Goal: Information Seeking & Learning: Learn about a topic

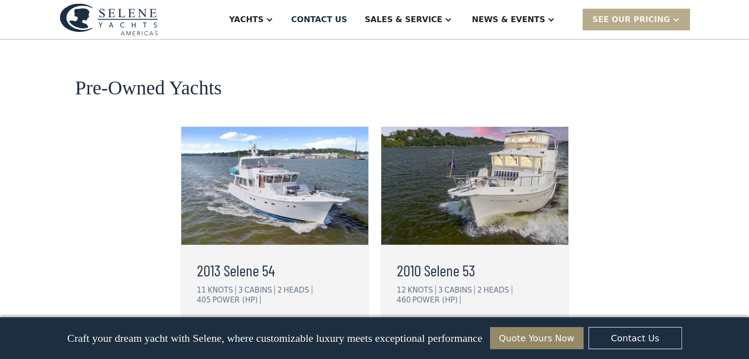
scroll to position [2515, 0]
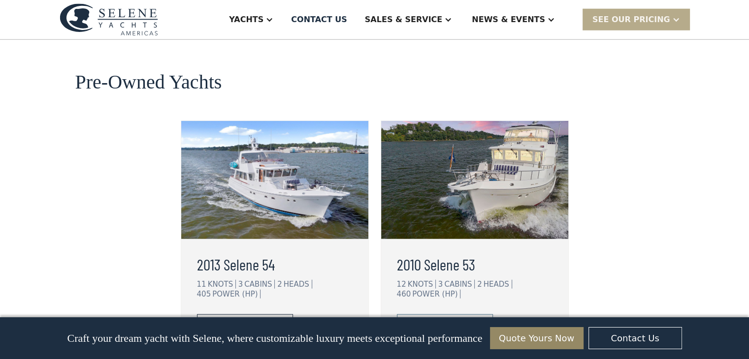
click at [256, 319] on div "view details" at bounding box center [236, 325] width 55 height 12
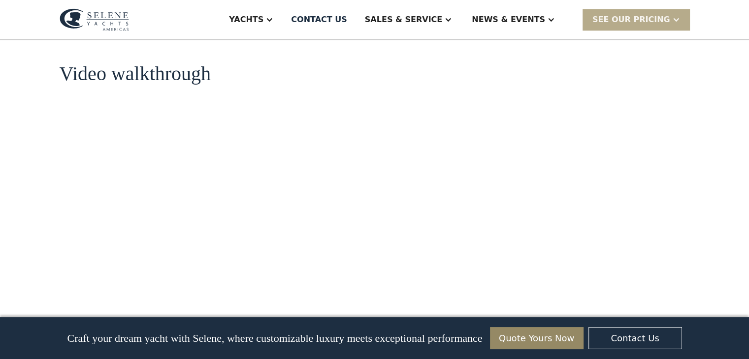
scroll to position [1142, 0]
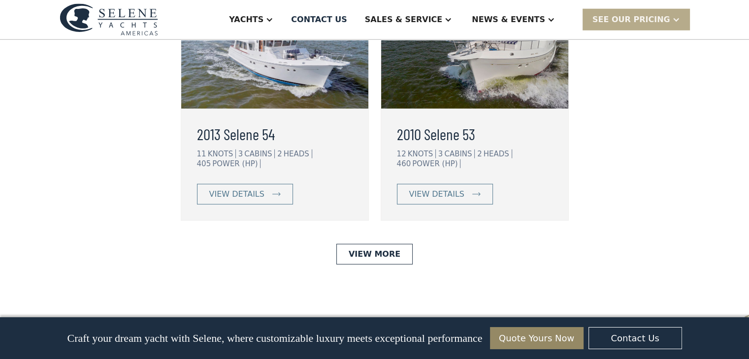
scroll to position [2639, 0]
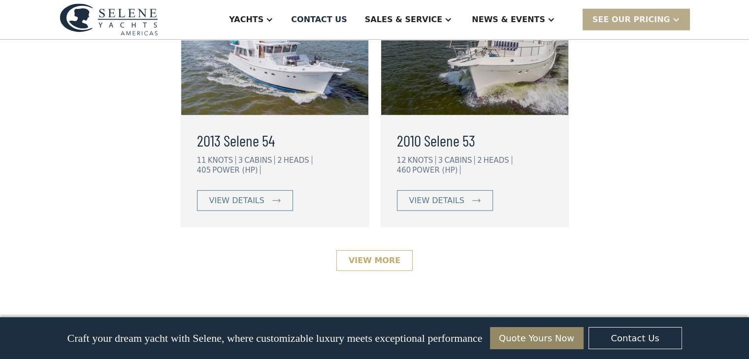
click at [381, 251] on link "View More" at bounding box center [374, 261] width 76 height 21
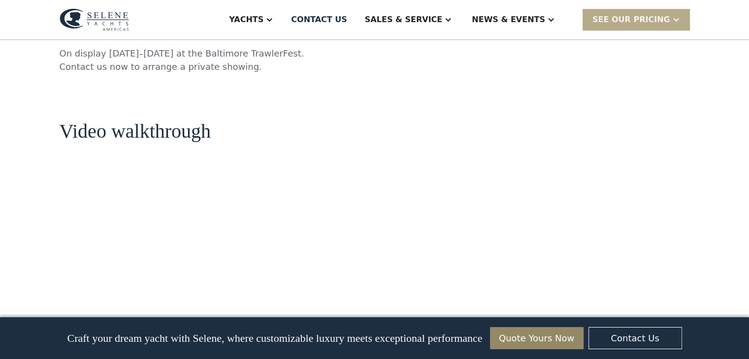
scroll to position [1072, 0]
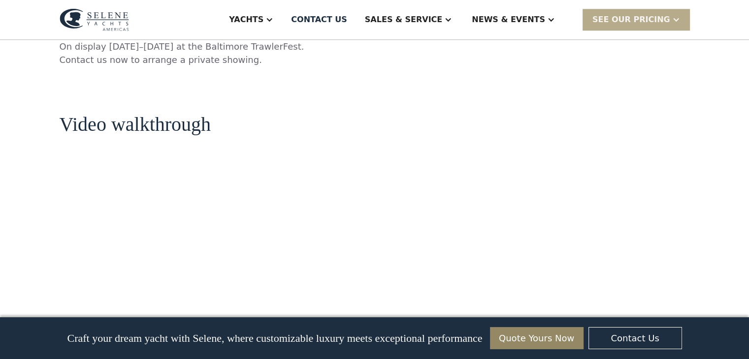
drag, startPoint x: 756, startPoint y: 18, endPoint x: 750, endPoint y: 81, distance: 63.3
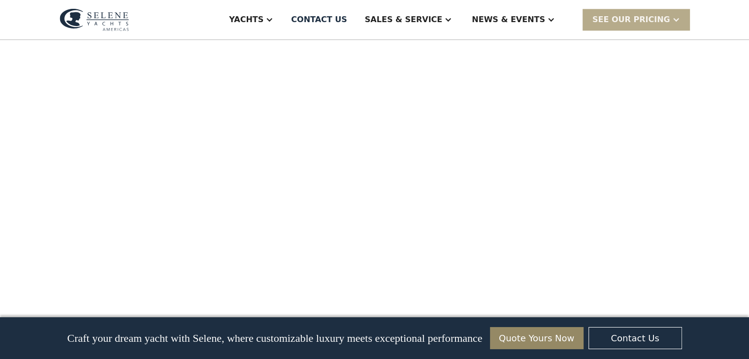
scroll to position [1205, 0]
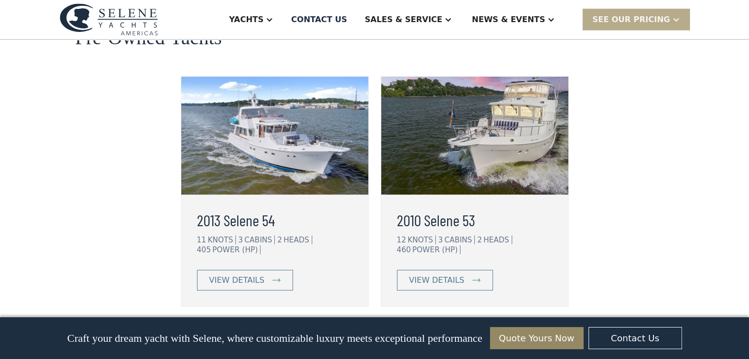
scroll to position [2599, 0]
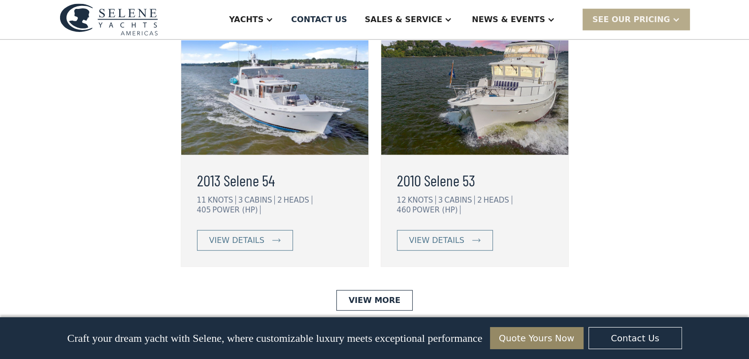
click at [273, 21] on div at bounding box center [269, 20] width 8 height 8
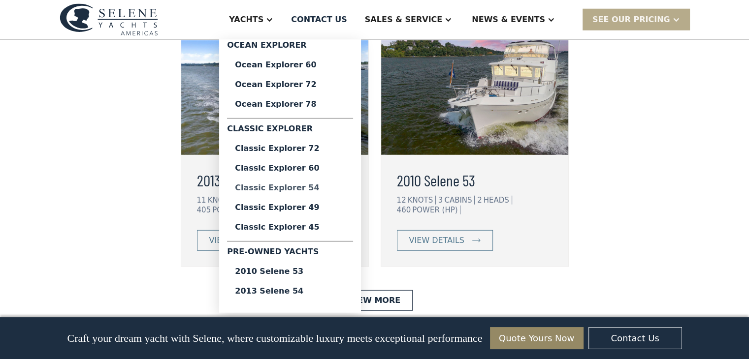
click at [335, 187] on div "Classic Explorer 54" at bounding box center [290, 188] width 110 height 8
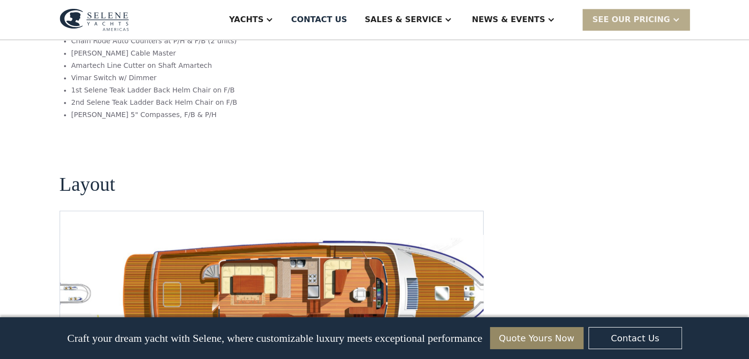
scroll to position [1717, 0]
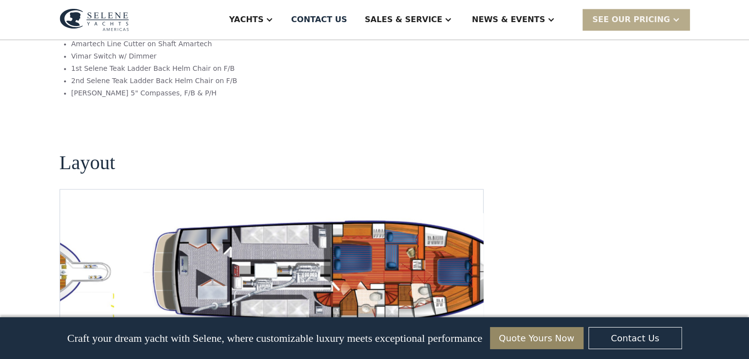
drag, startPoint x: 756, startPoint y: 33, endPoint x: 754, endPoint y: 226, distance: 193.5
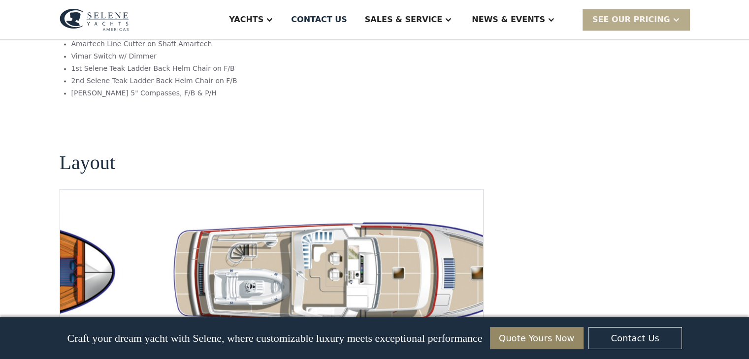
click at [440, 332] on img "Previous slide" at bounding box center [440, 344] width 24 height 24
click at [473, 332] on img "Next slide" at bounding box center [467, 344] width 24 height 24
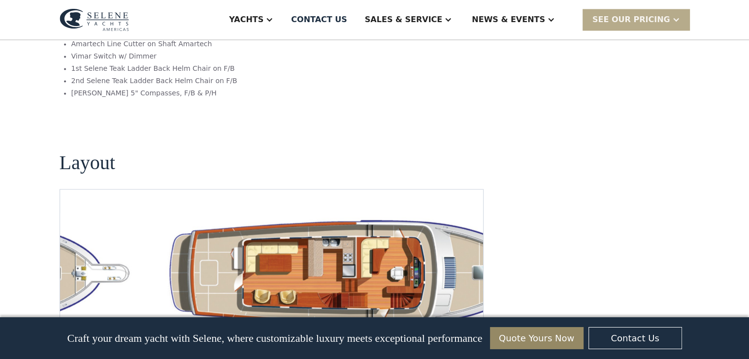
click at [473, 332] on img "Next slide" at bounding box center [467, 344] width 24 height 24
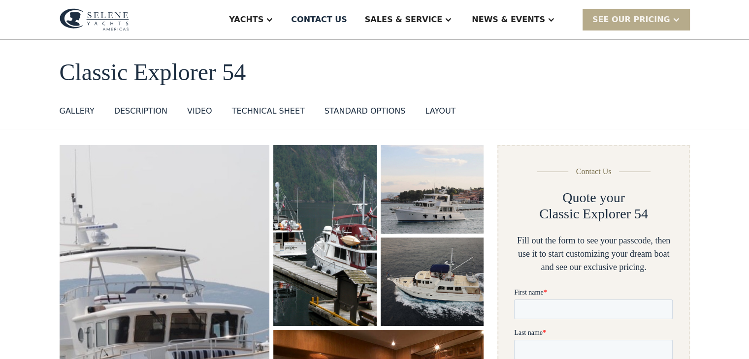
scroll to position [0, 0]
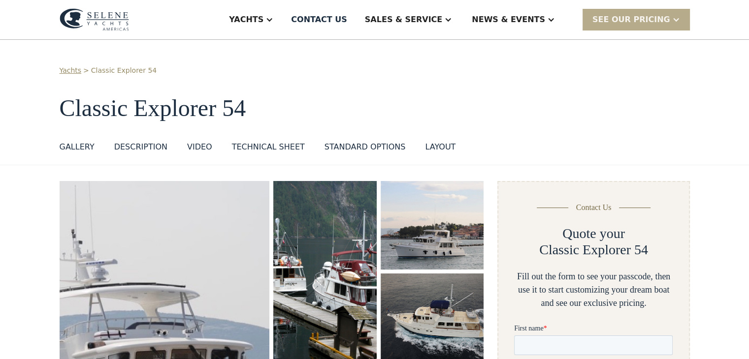
click at [334, 148] on div "standard options" at bounding box center [364, 147] width 81 height 12
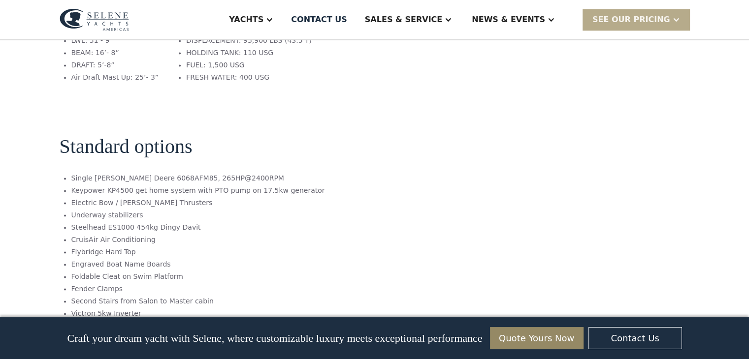
scroll to position [1398, 0]
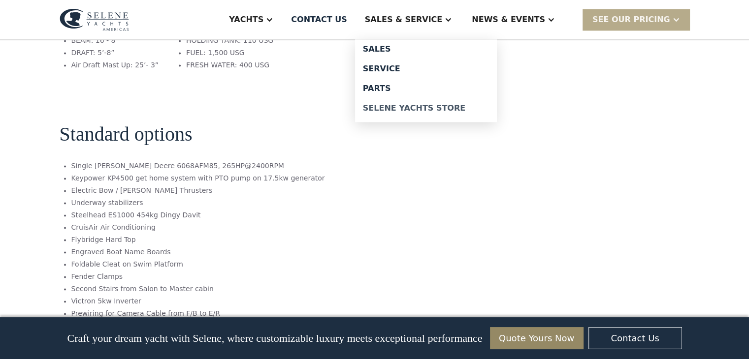
click at [423, 106] on div "Selene Yachts Store" at bounding box center [426, 108] width 126 height 8
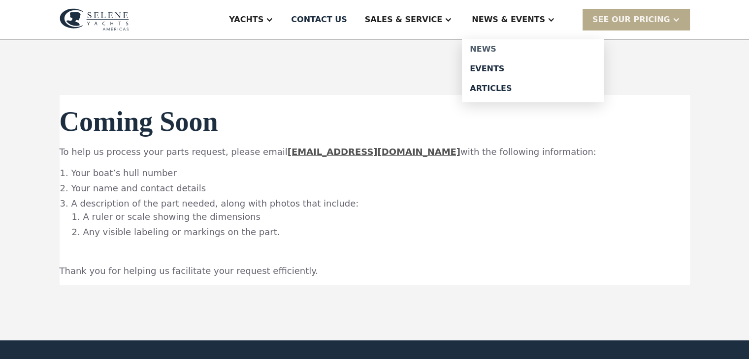
click at [504, 52] on div "News" at bounding box center [533, 49] width 126 height 8
